Goal: Information Seeking & Learning: Learn about a topic

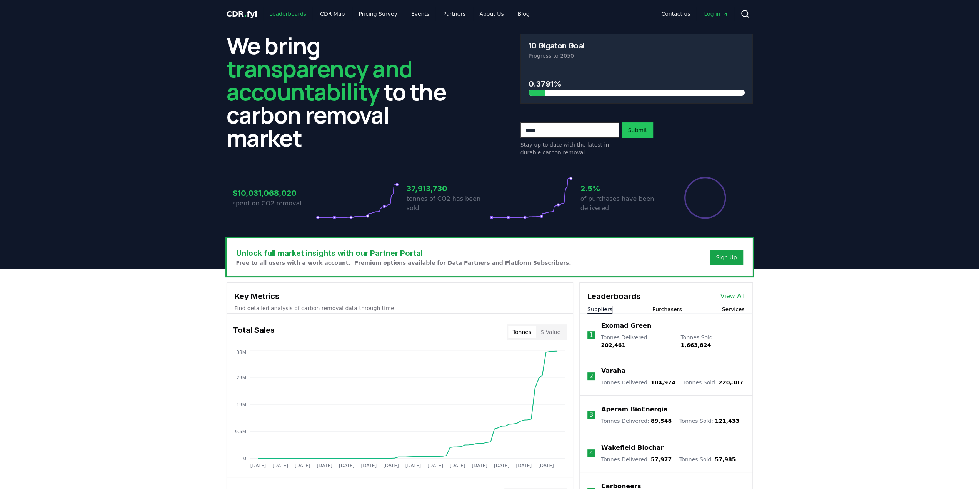
click at [287, 15] on link "Leaderboards" at bounding box center [287, 14] width 49 height 14
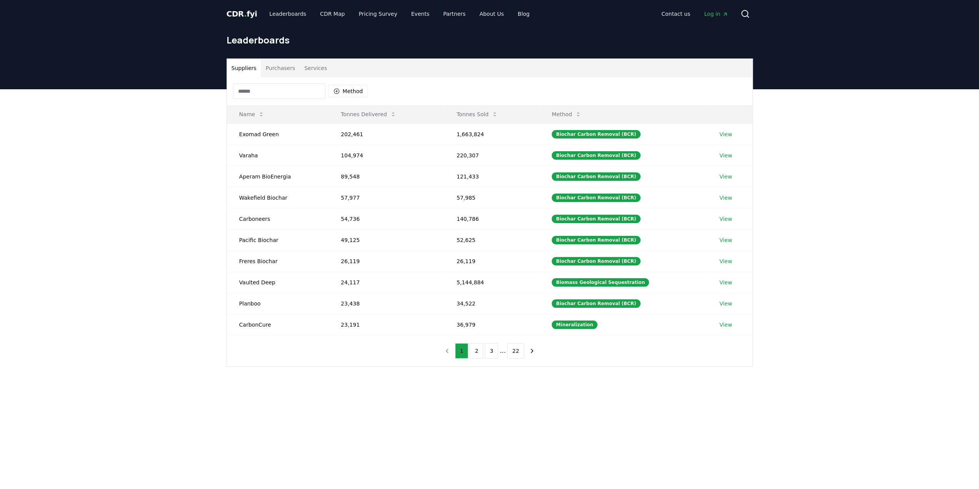
click at [283, 90] on input at bounding box center [279, 90] width 92 height 15
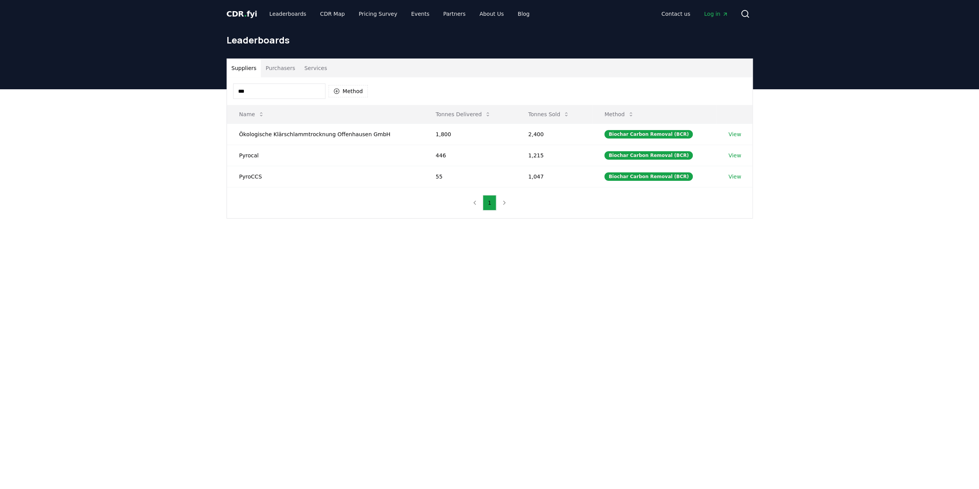
type input "****"
drag, startPoint x: 257, startPoint y: 90, endPoint x: 199, endPoint y: 85, distance: 58.0
click at [199, 85] on div "CDR . fyi Leaderboards CDR Map Pricing Survey Events Partners About Us Blog Con…" at bounding box center [489, 350] width 979 height 701
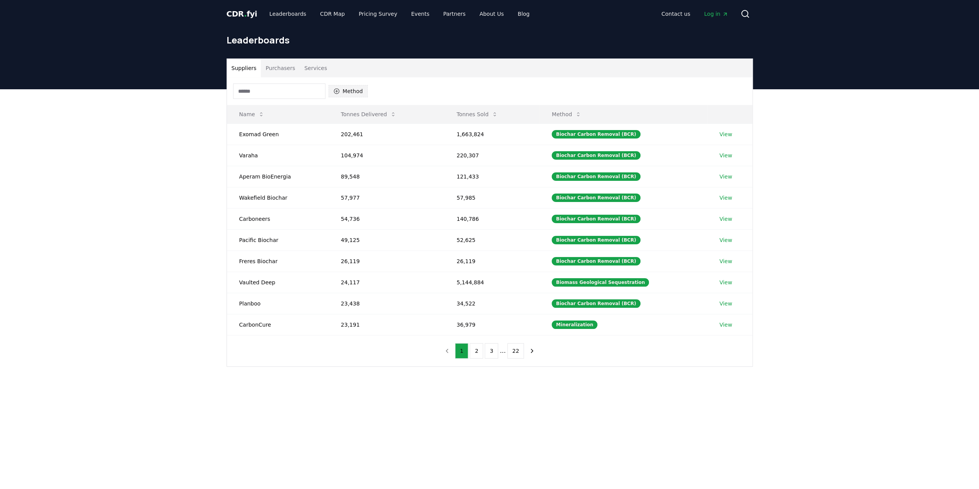
click at [339, 88] on icon "button" at bounding box center [337, 91] width 6 height 6
click at [367, 110] on input "text" at bounding box center [371, 107] width 58 height 17
type input "*"
type input "**"
click at [337, 164] on div "Suggestions" at bounding box center [336, 163] width 6 height 6
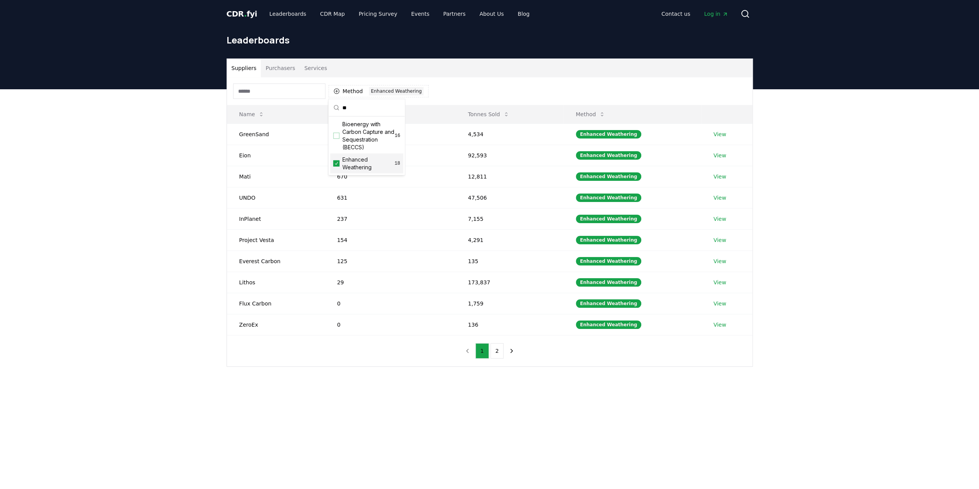
click at [145, 190] on div "Suppliers Purchasers Services Method 1 Enhanced Weathering Name Tonnes Delivere…" at bounding box center [489, 243] width 979 height 308
click at [495, 113] on button "Tonnes Sold" at bounding box center [488, 114] width 53 height 15
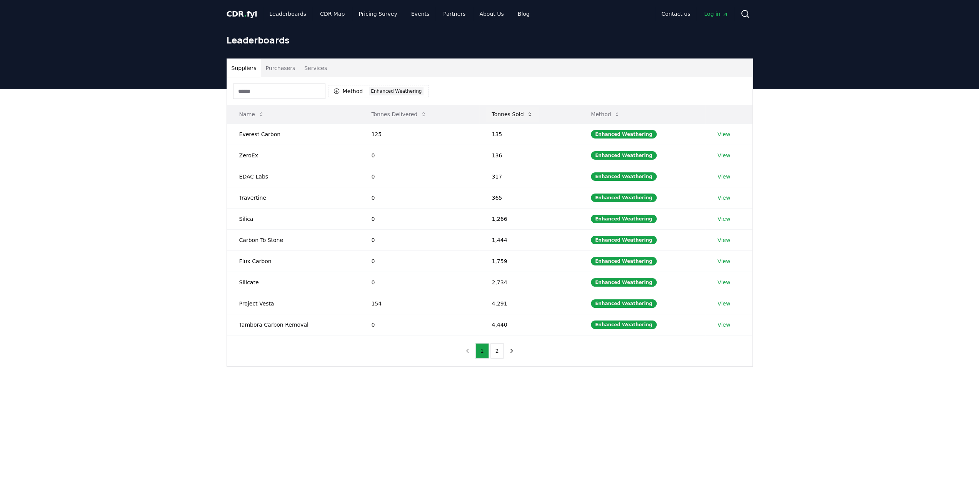
click at [519, 113] on button "Tonnes Sold" at bounding box center [512, 114] width 53 height 15
click at [155, 227] on div "Suppliers Purchasers Services Method 1 Enhanced Weathering Name Tonnes Delivere…" at bounding box center [489, 243] width 979 height 308
click at [173, 244] on div "Suppliers Purchasers Services Method 1 Enhanced Weathering Name Tonnes Delivere…" at bounding box center [489, 243] width 979 height 308
click at [209, 240] on div "Suppliers Purchasers Services Method 1 Enhanced Weathering Name Tonnes Delivere…" at bounding box center [489, 243] width 979 height 308
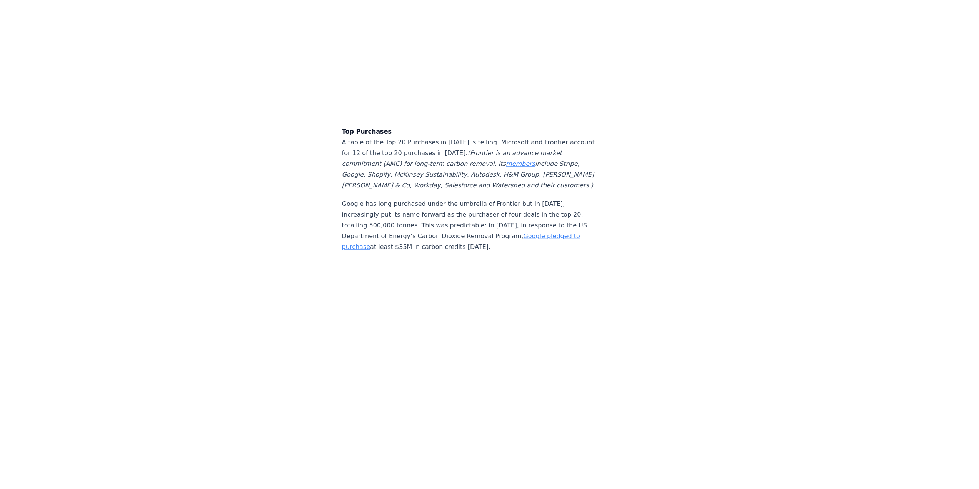
scroll to position [1962, 0]
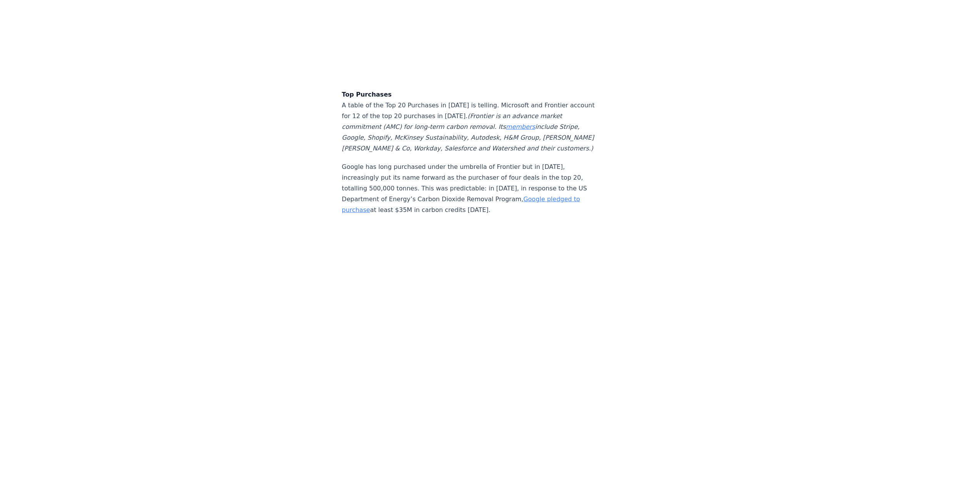
click at [428, 162] on p "Google has long purchased under the umbrella of Frontier but in [DATE], increas…" at bounding box center [469, 189] width 255 height 54
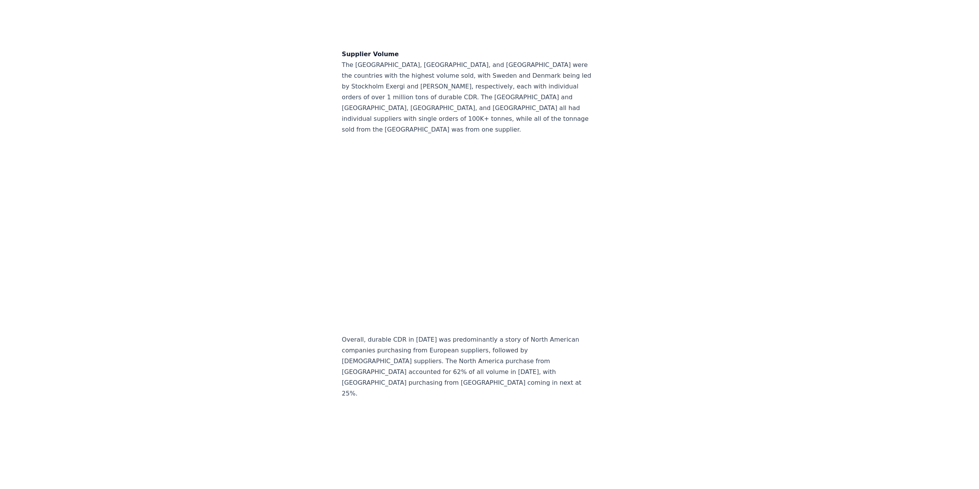
scroll to position [6690, 0]
